Goal: Task Accomplishment & Management: Use online tool/utility

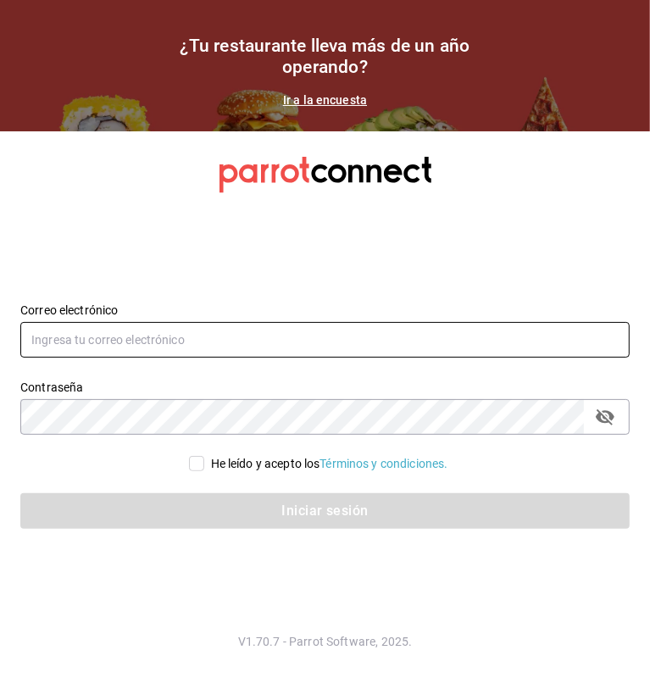
type input "multiuser@dairy.com"
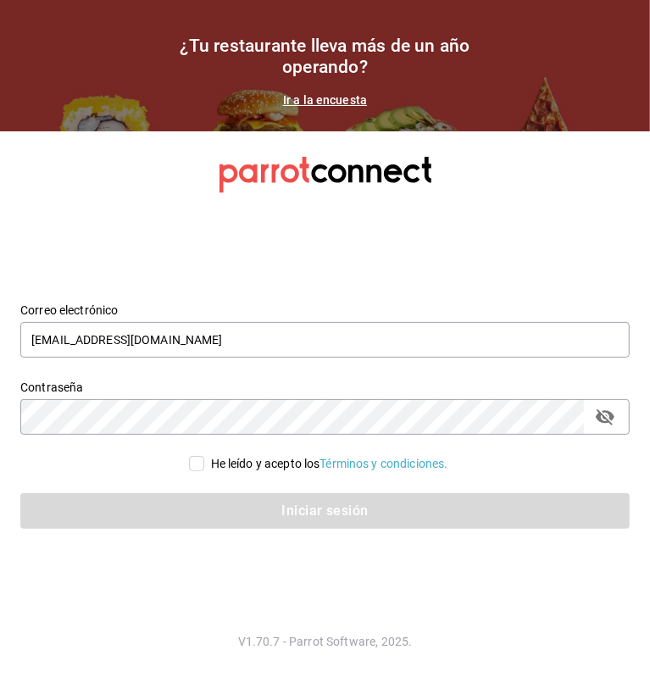
click at [204, 458] on span "He leído y acepto los Términos y condiciones." at bounding box center [326, 464] width 244 height 18
click at [201, 458] on input "He leído y acepto los Términos y condiciones." at bounding box center [196, 463] width 15 height 15
checkbox input "true"
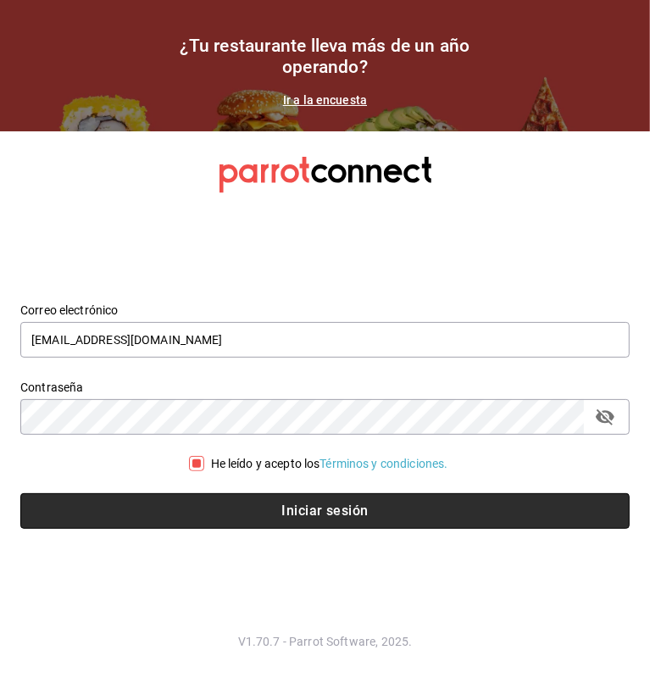
click at [265, 520] on button "Iniciar sesión" at bounding box center [324, 511] width 609 height 36
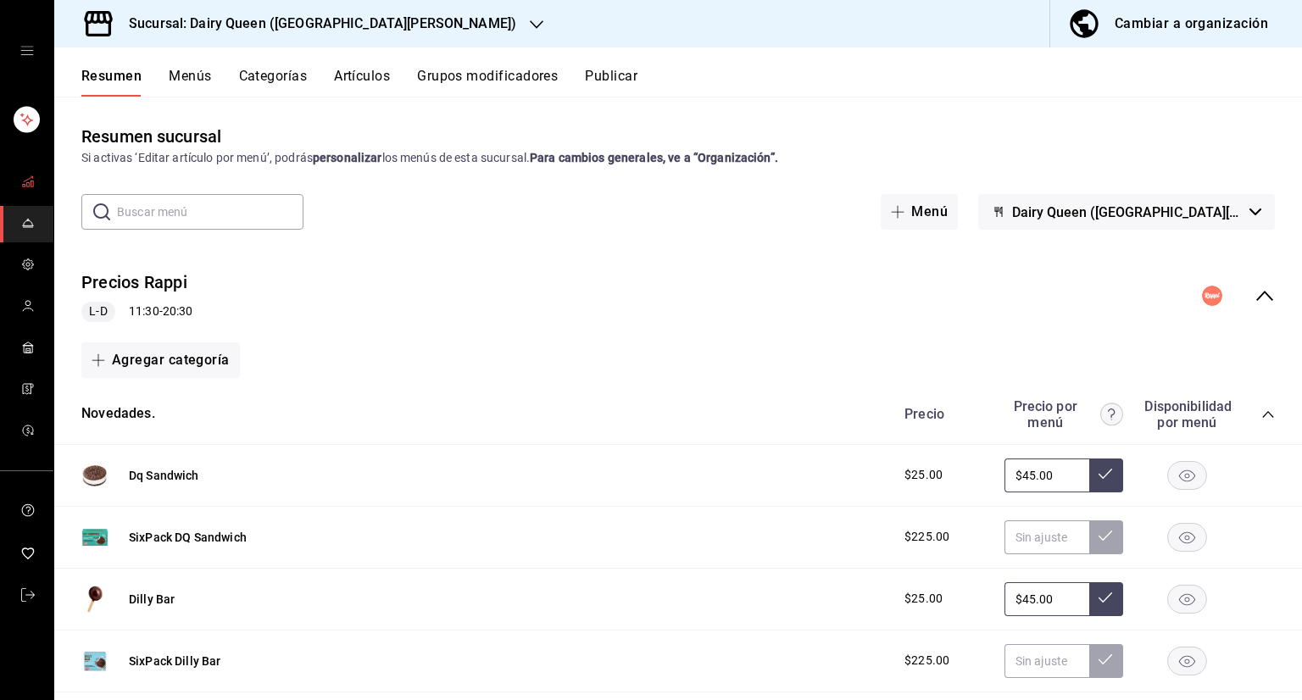
click at [26, 176] on icon "mailbox folders" at bounding box center [28, 182] width 14 height 14
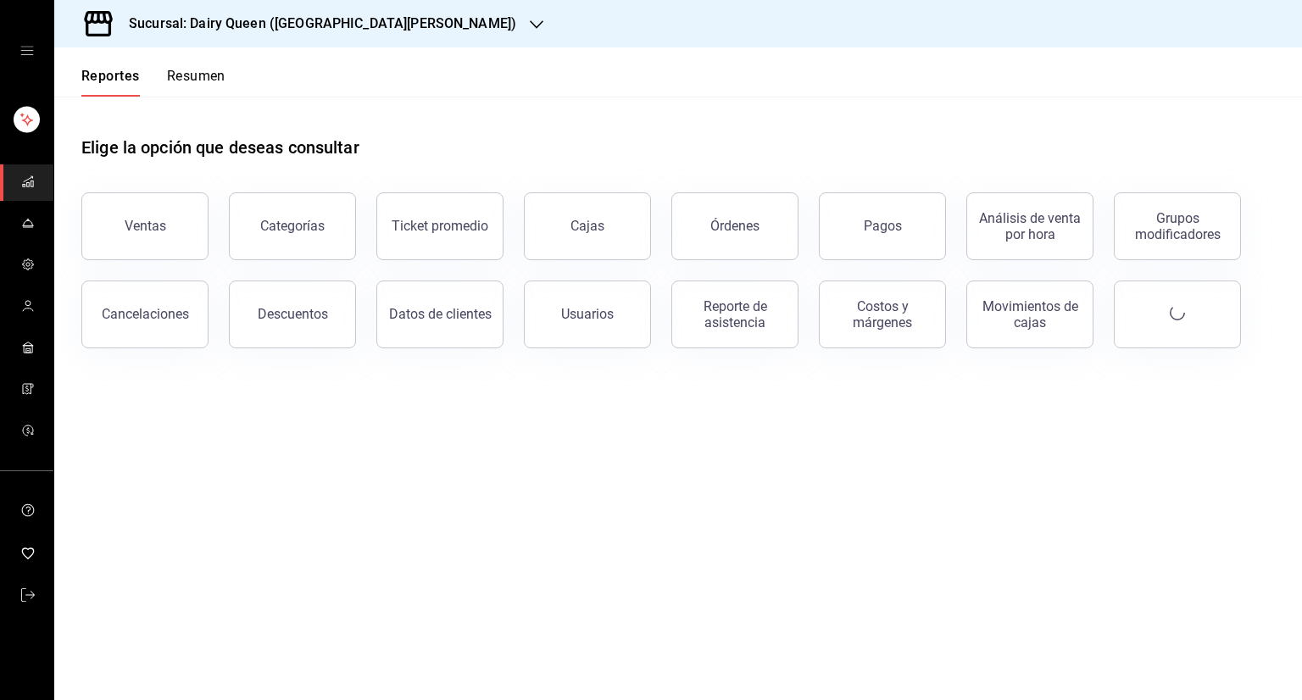
drag, startPoint x: 147, startPoint y: 225, endPoint x: 159, endPoint y: 225, distance: 11.9
click at [148, 225] on div "Ventas" at bounding box center [146, 226] width 42 height 16
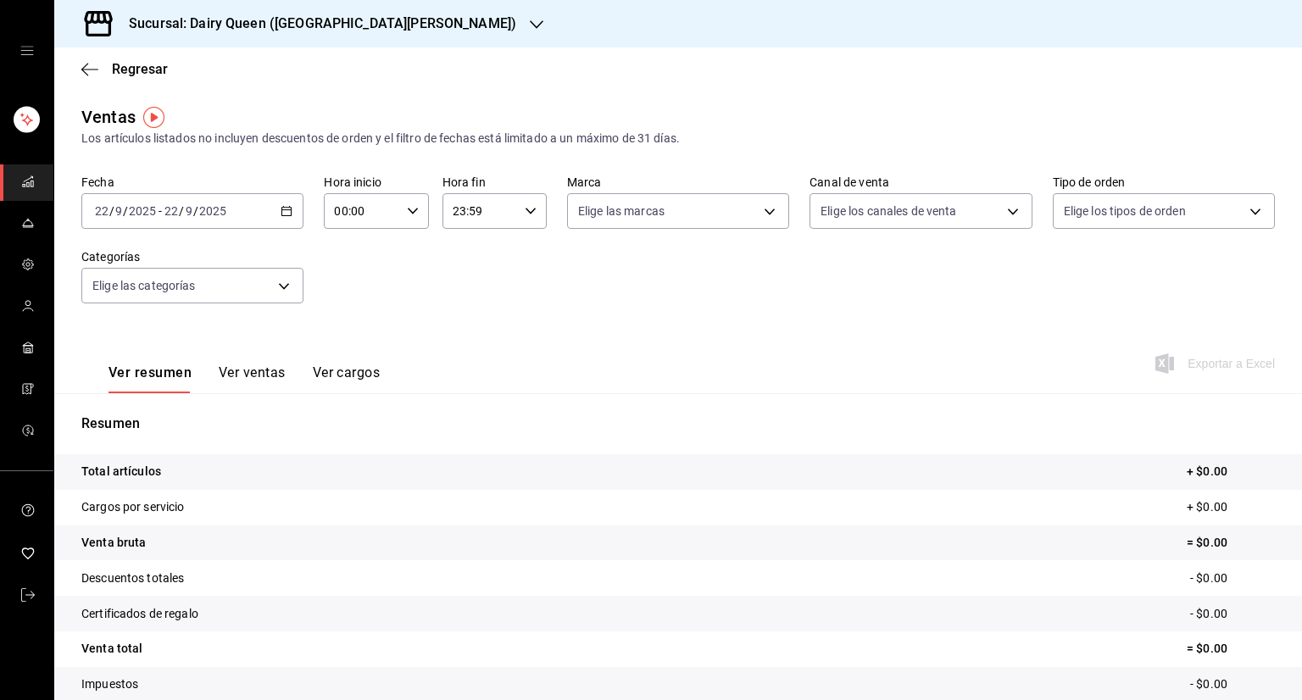
click at [290, 206] on icon "button" at bounding box center [287, 211] width 12 height 12
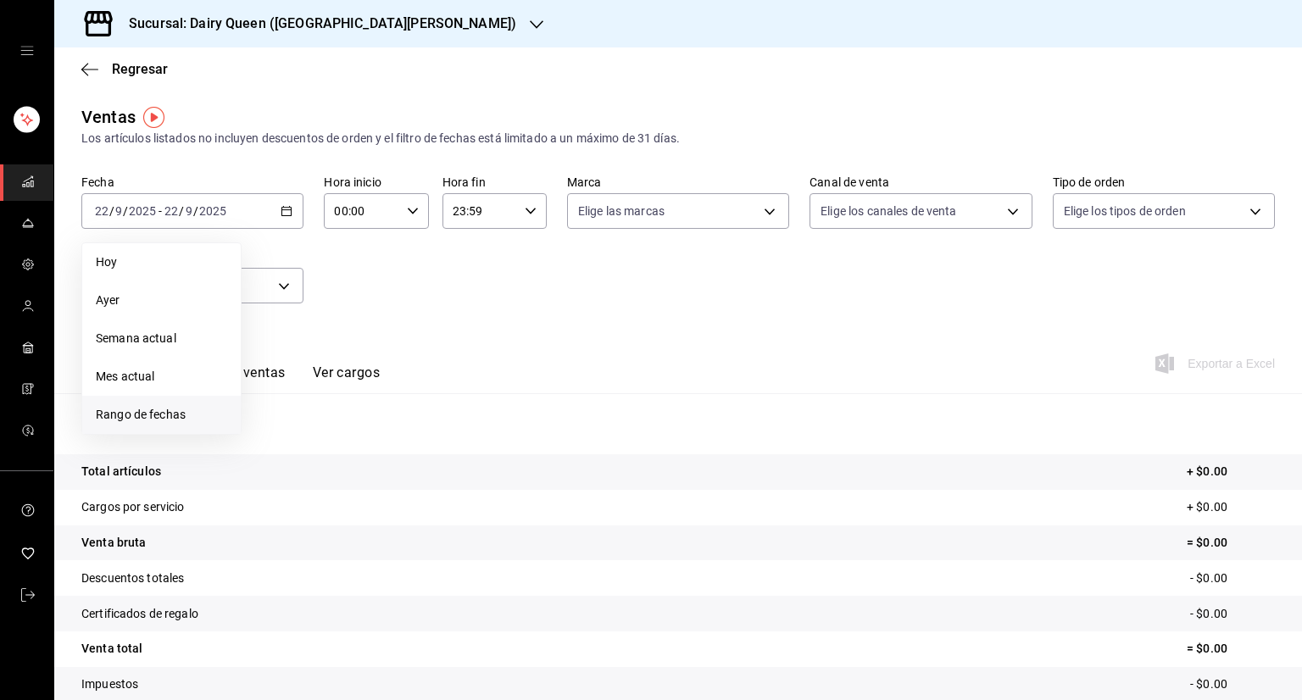
click at [125, 414] on span "Rango de fechas" at bounding box center [161, 415] width 131 height 18
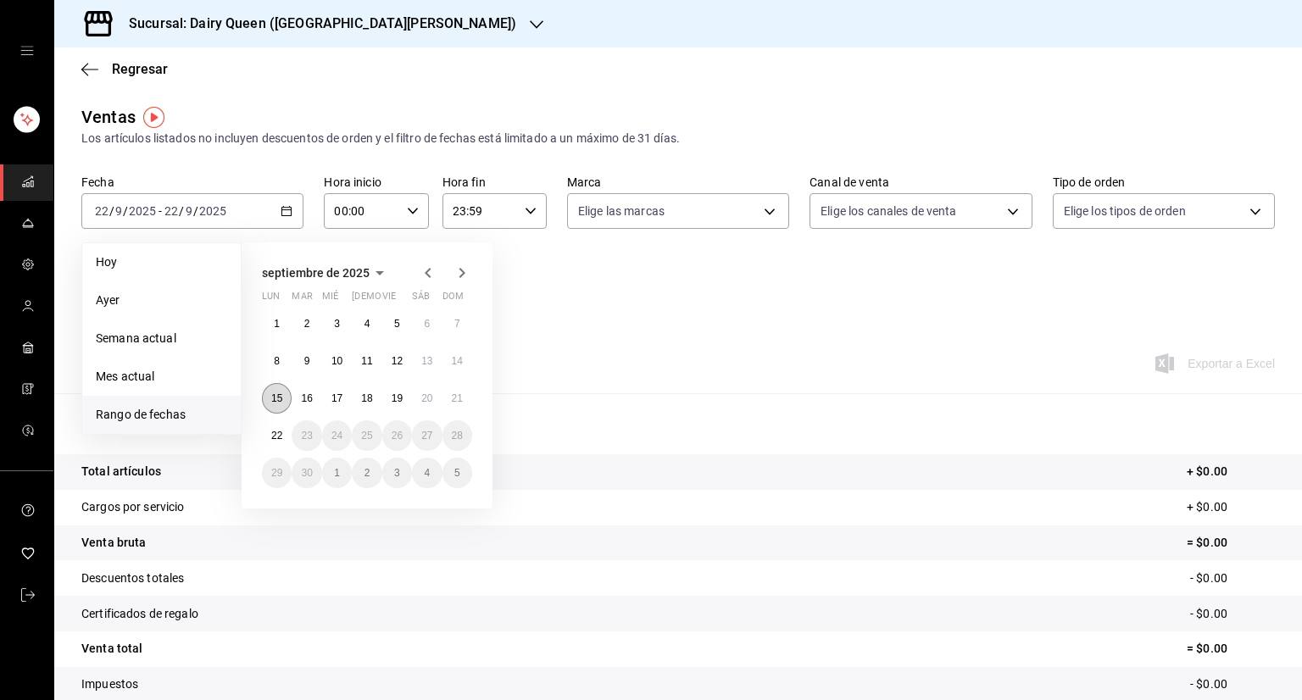
click at [275, 395] on abbr "15" at bounding box center [276, 398] width 11 height 12
click at [458, 400] on abbr "21" at bounding box center [457, 398] width 11 height 12
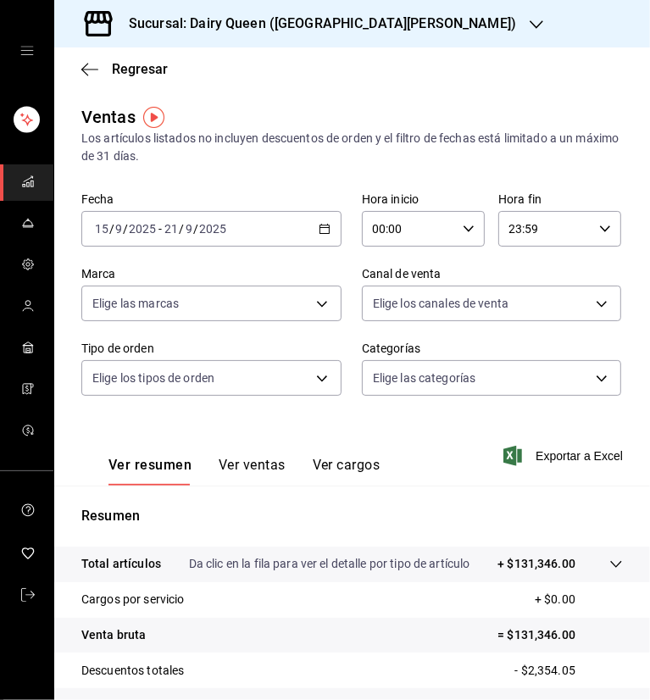
click at [307, 75] on div "Regresar" at bounding box center [352, 68] width 596 height 43
click at [452, 25] on div "Sucursal: Dairy Queen (GALERIAS VALLE ORIENTE)" at bounding box center [309, 23] width 482 height 47
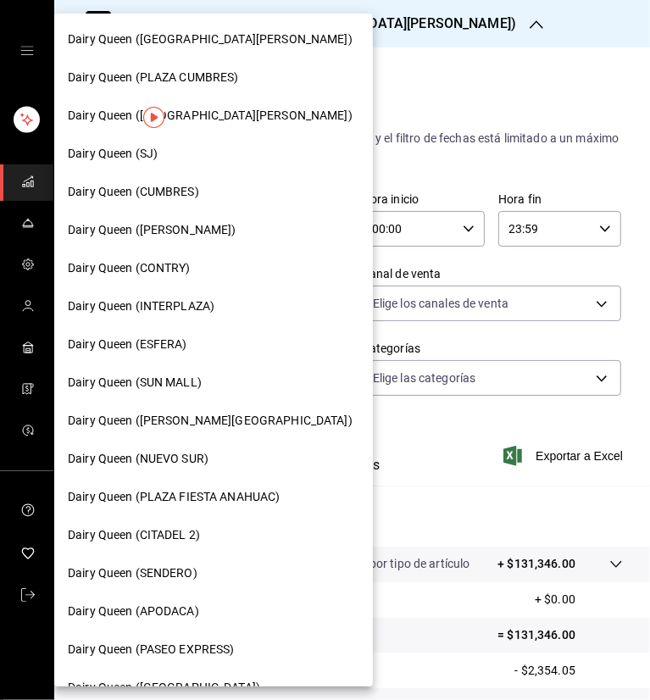
click at [254, 119] on span "Dairy Queen (PLAZA FIESTA SAN AGUSTIN)" at bounding box center [210, 116] width 285 height 18
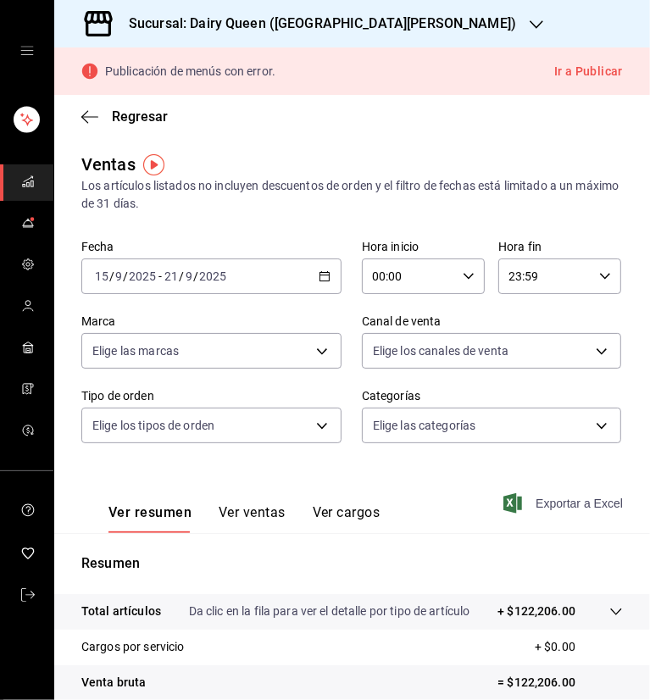
click at [550, 506] on span "Exportar a Excel" at bounding box center [565, 503] width 116 height 20
click at [530, 25] on icon "button" at bounding box center [537, 25] width 14 height 14
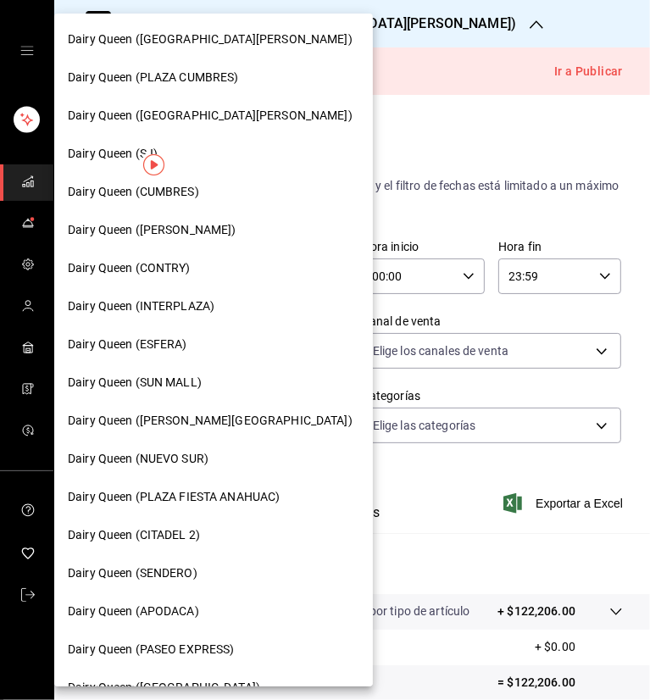
click at [163, 269] on span "Dairy Queen (CONTRY)" at bounding box center [129, 268] width 123 height 18
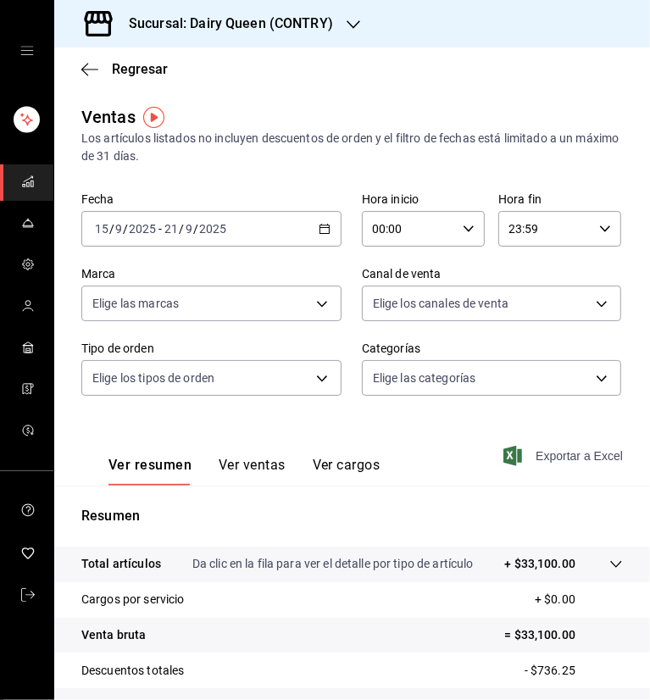
click at [542, 456] on span "Exportar a Excel" at bounding box center [565, 456] width 116 height 20
